Goal: Task Accomplishment & Management: Manage account settings

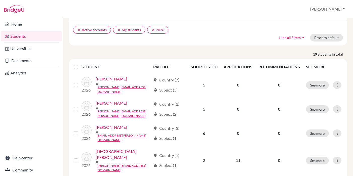
scroll to position [43, 0]
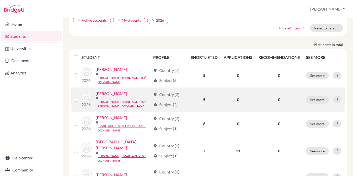
click at [104, 95] on link "[PERSON_NAME]" at bounding box center [111, 94] width 31 height 6
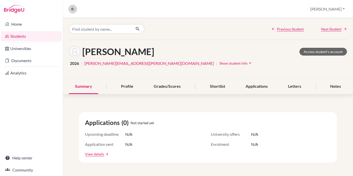
click at [74, 8] on icon at bounding box center [72, 9] width 5 height 5
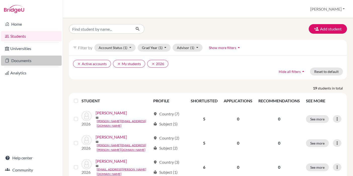
click at [36, 57] on link "Documents" at bounding box center [31, 61] width 61 height 10
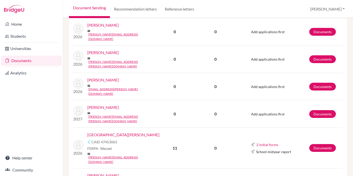
scroll to position [305, 0]
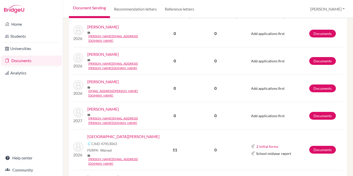
click at [99, 51] on link "[PERSON_NAME]" at bounding box center [102, 54] width 31 height 6
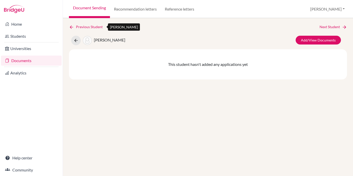
click at [75, 26] on link "Previous Student" at bounding box center [88, 27] width 38 height 6
